Goal: Find specific page/section: Find specific page/section

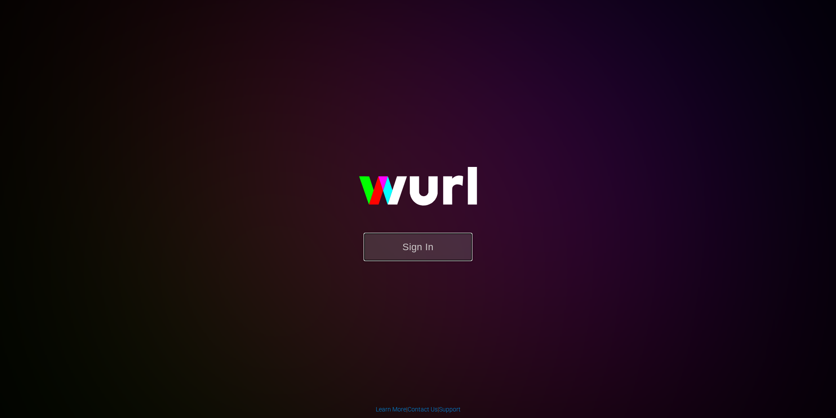
click at [406, 253] on button "Sign In" at bounding box center [418, 246] width 109 height 28
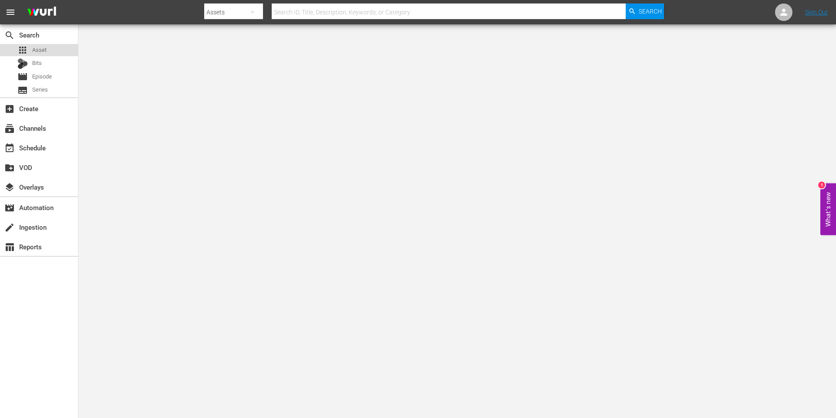
click at [49, 49] on div "apps Asset" at bounding box center [39, 50] width 78 height 12
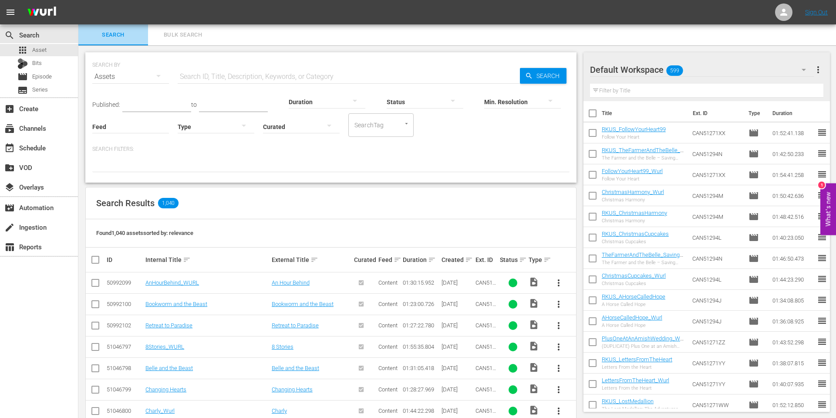
click at [127, 33] on span "Search" at bounding box center [113, 35] width 59 height 10
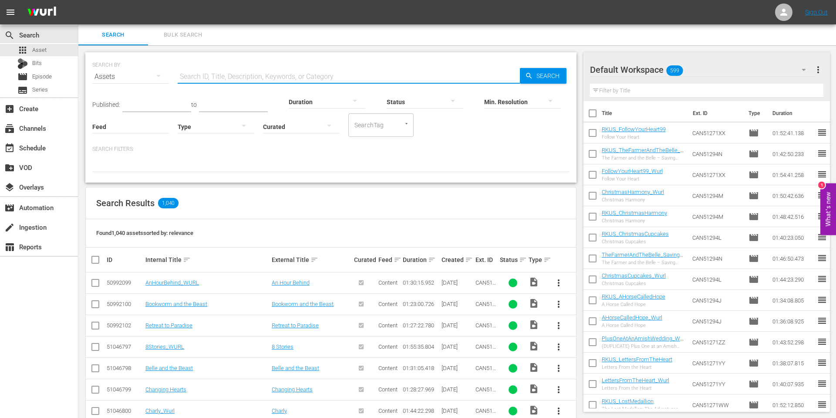
click at [213, 79] on input "text" at bounding box center [349, 76] width 342 height 21
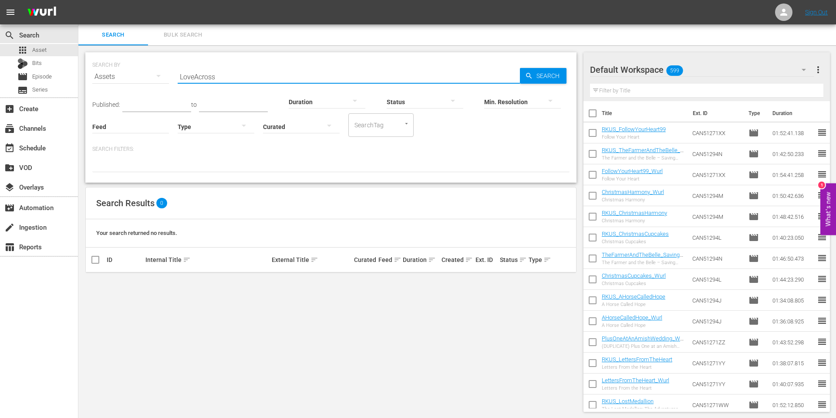
click at [196, 78] on input "LoveAcross" at bounding box center [349, 76] width 342 height 21
type input "Love Across"
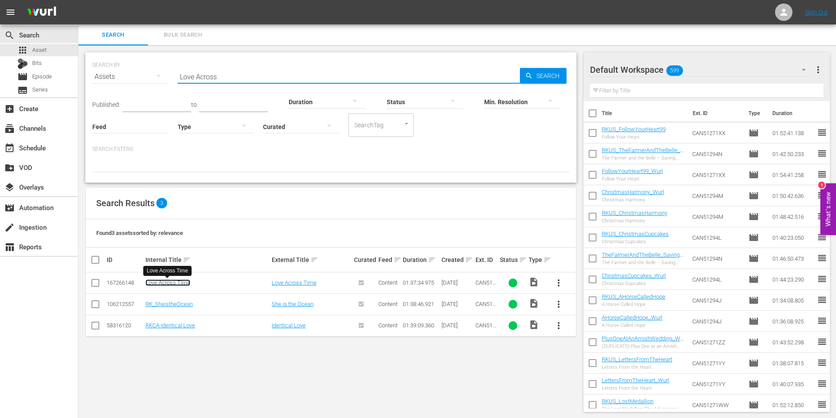
click at [174, 284] on link "Love Across Time" at bounding box center [167, 282] width 45 height 7
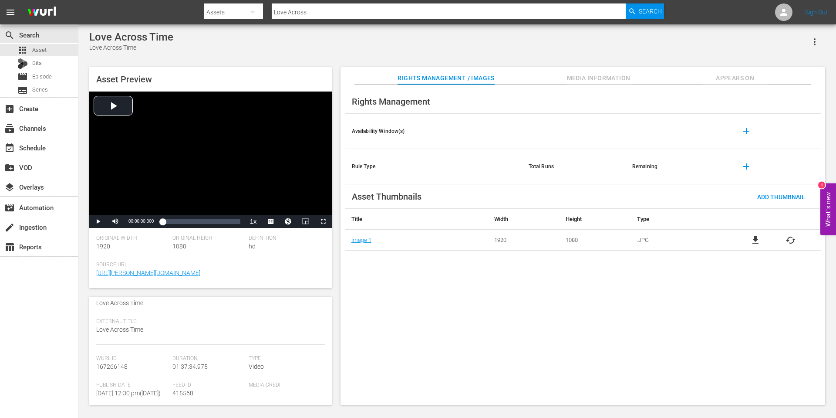
scroll to position [36, 0]
click at [610, 78] on span "Media Information" at bounding box center [598, 78] width 65 height 11
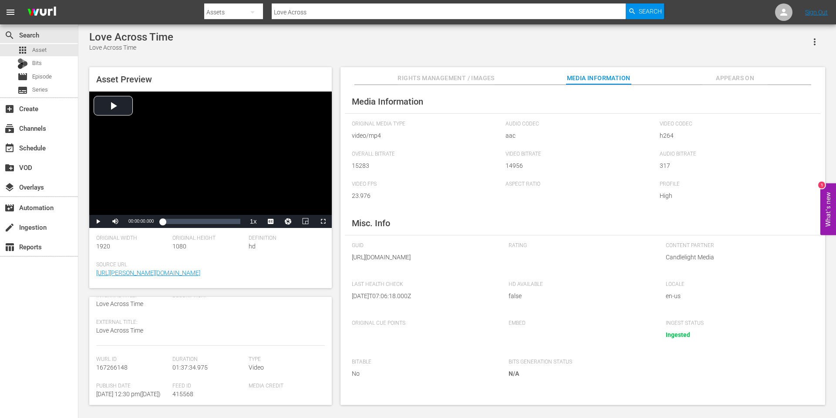
scroll to position [6, 0]
click at [751, 77] on span "Appears On" at bounding box center [734, 78] width 65 height 11
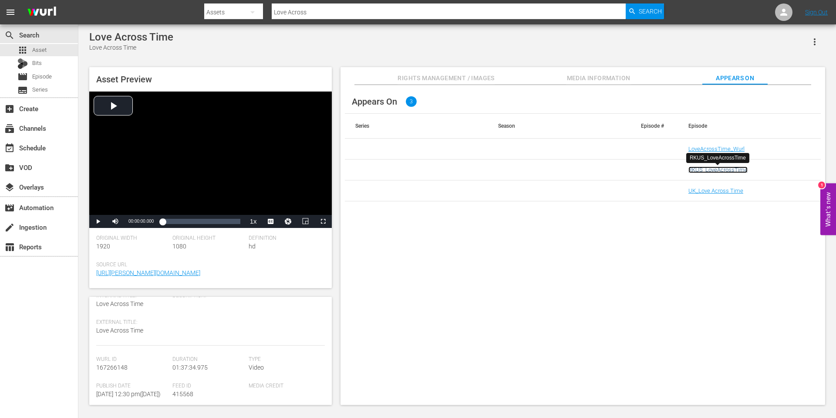
click at [700, 169] on link "RKUS_LoveAcrossTime" at bounding box center [717, 169] width 59 height 7
